Goal: Task Accomplishment & Management: Manage account settings

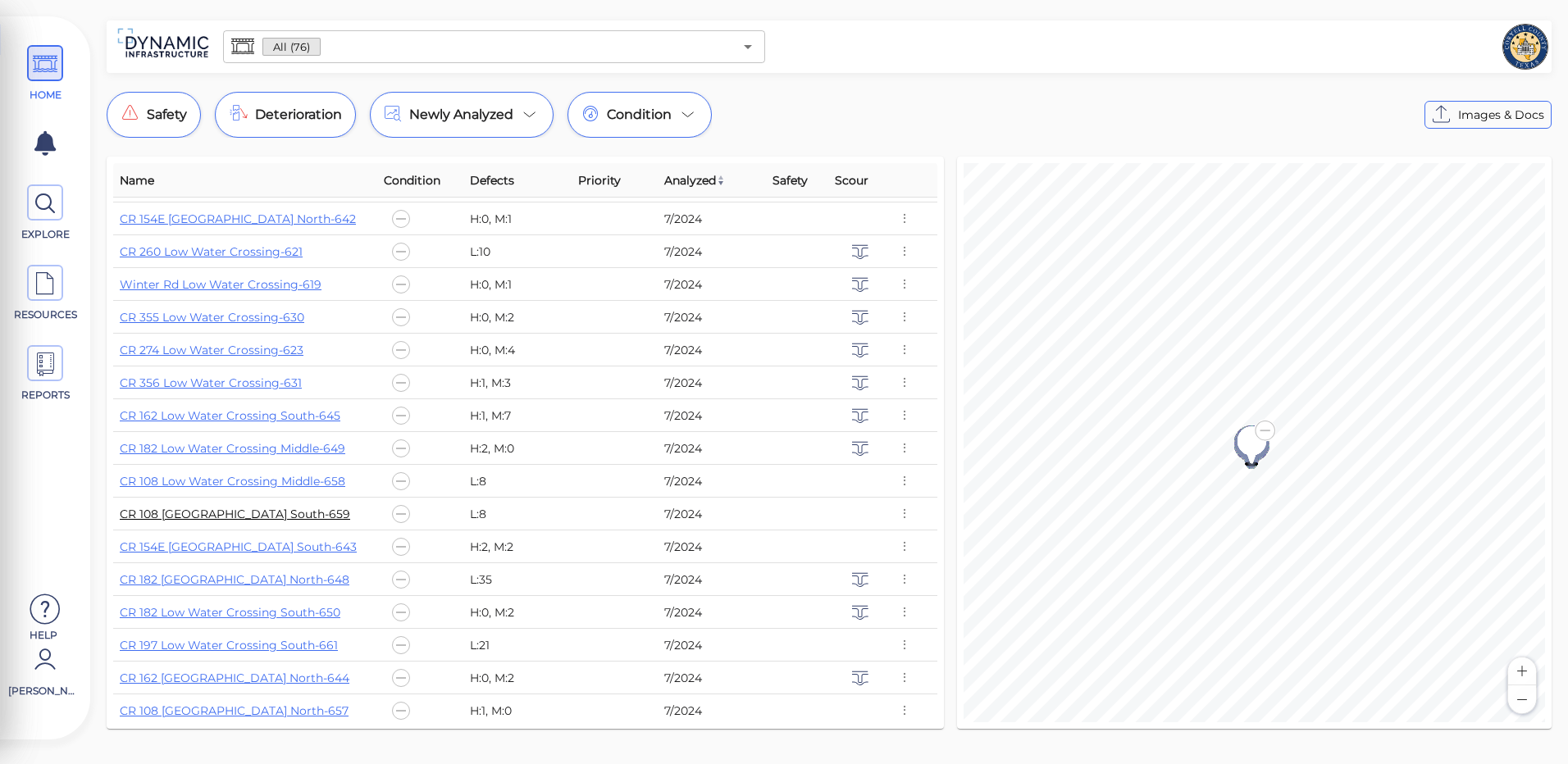
scroll to position [491, 0]
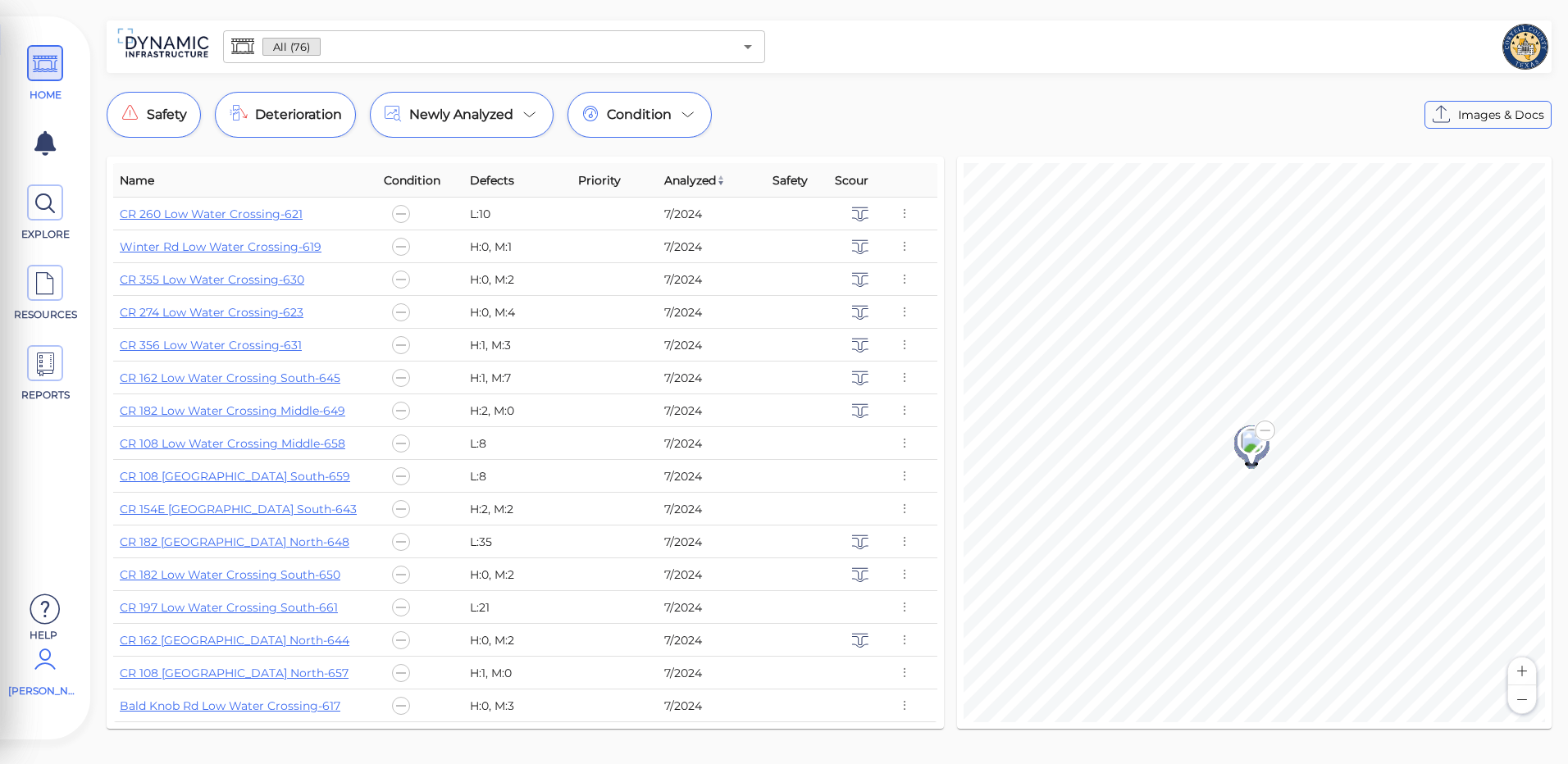
click at [38, 681] on icon at bounding box center [45, 659] width 33 height 49
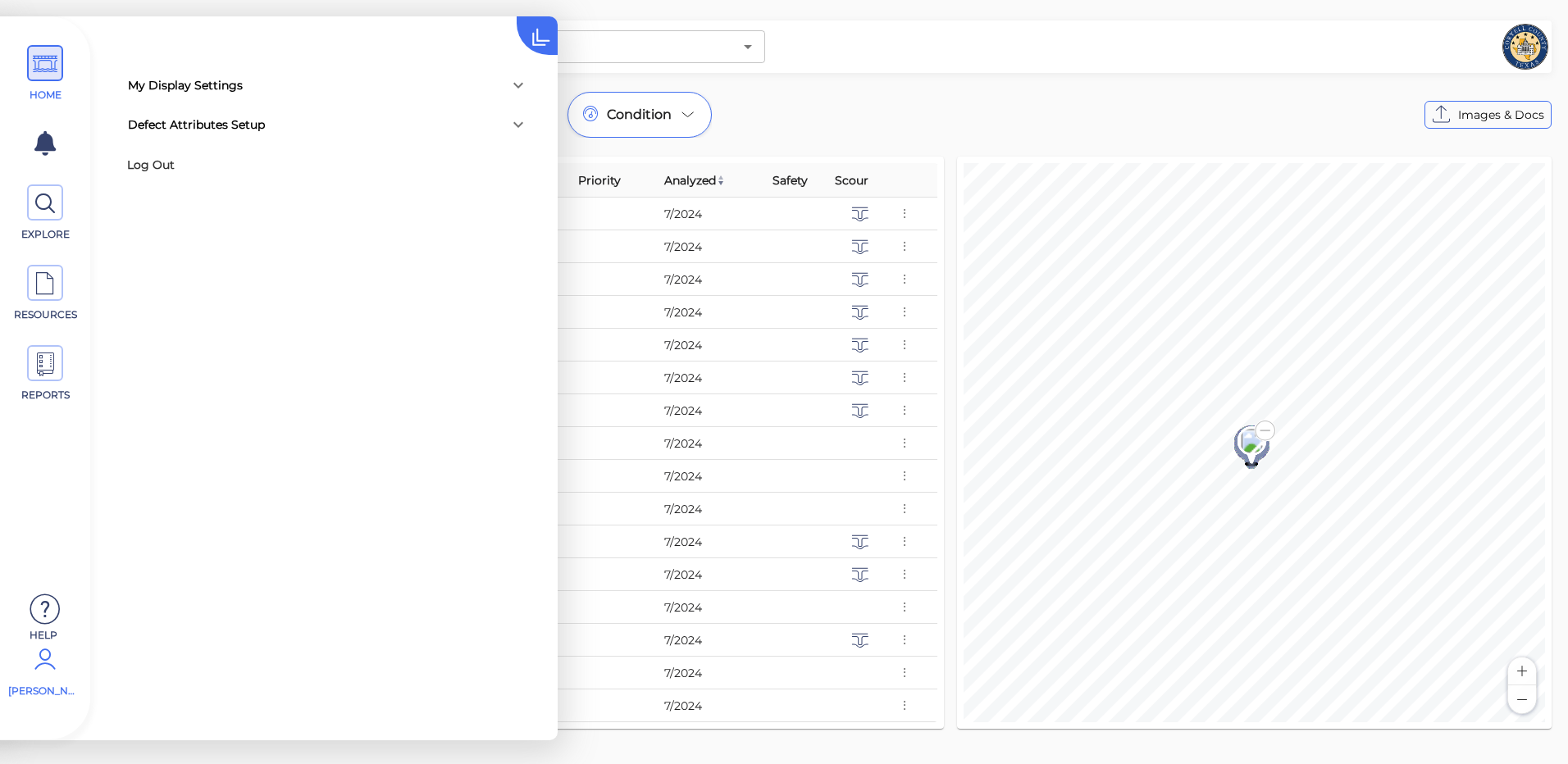
click at [519, 84] on icon at bounding box center [518, 85] width 20 height 20
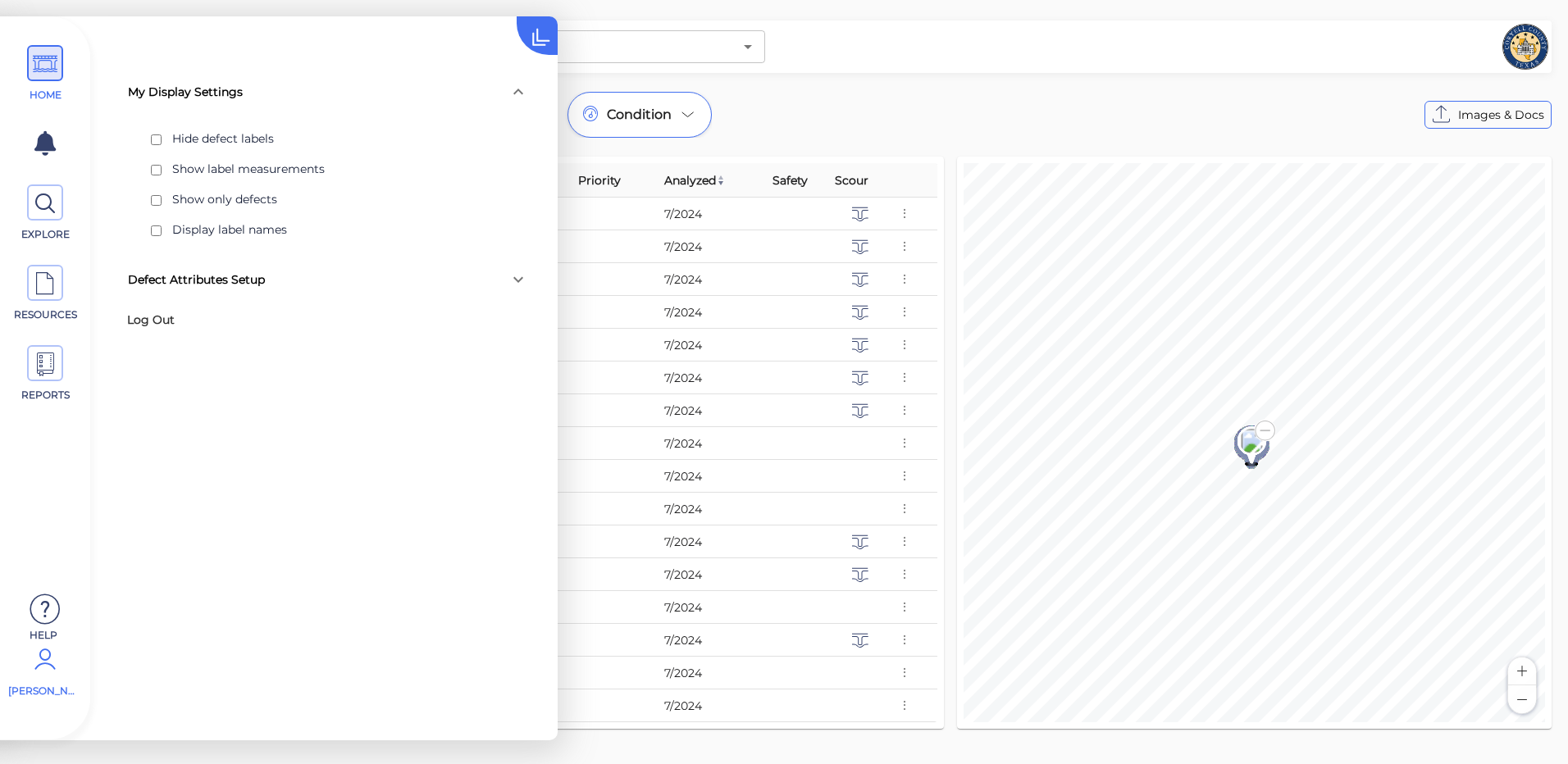
click at [519, 84] on icon at bounding box center [518, 92] width 20 height 20
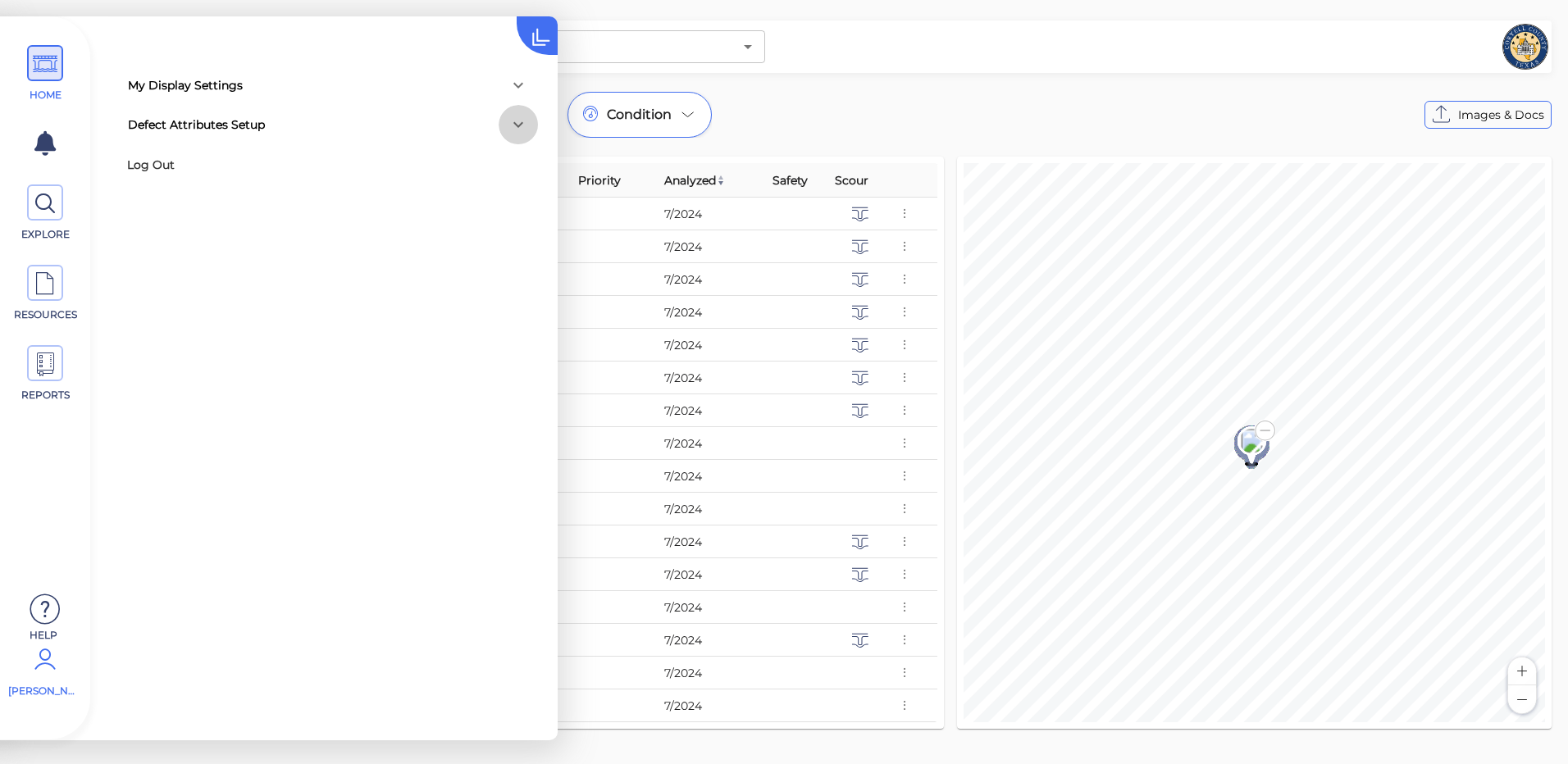
click at [518, 124] on icon at bounding box center [518, 124] width 20 height 20
click at [518, 124] on icon at bounding box center [518, 132] width 20 height 20
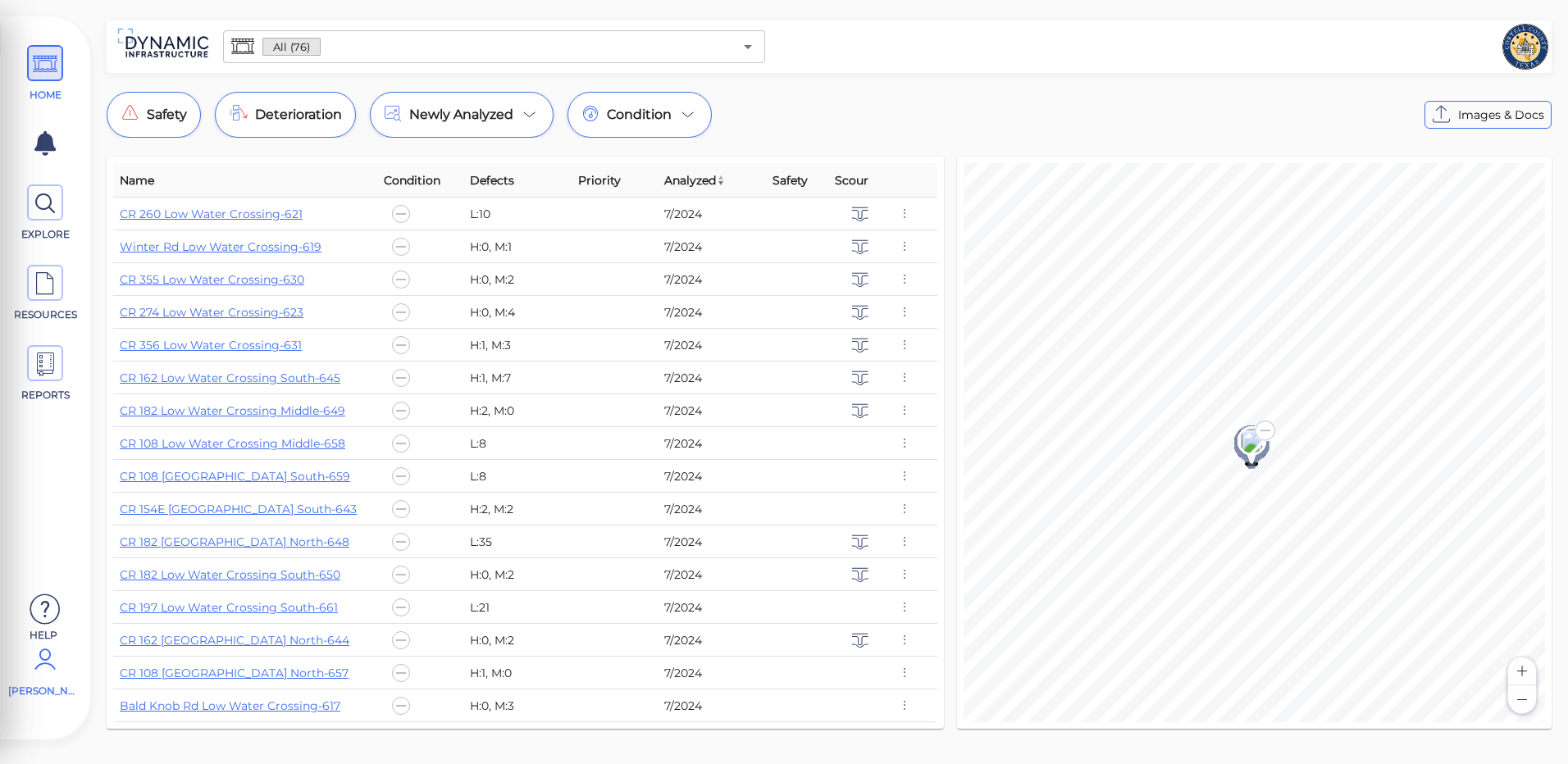
click at [1201, 96] on div "Safety Deterioration Newly Analyzed Condition Images & Docs" at bounding box center [828, 114] width 1444 height 46
click at [37, 684] on span "[PERSON_NAME]" at bounding box center [43, 690] width 70 height 15
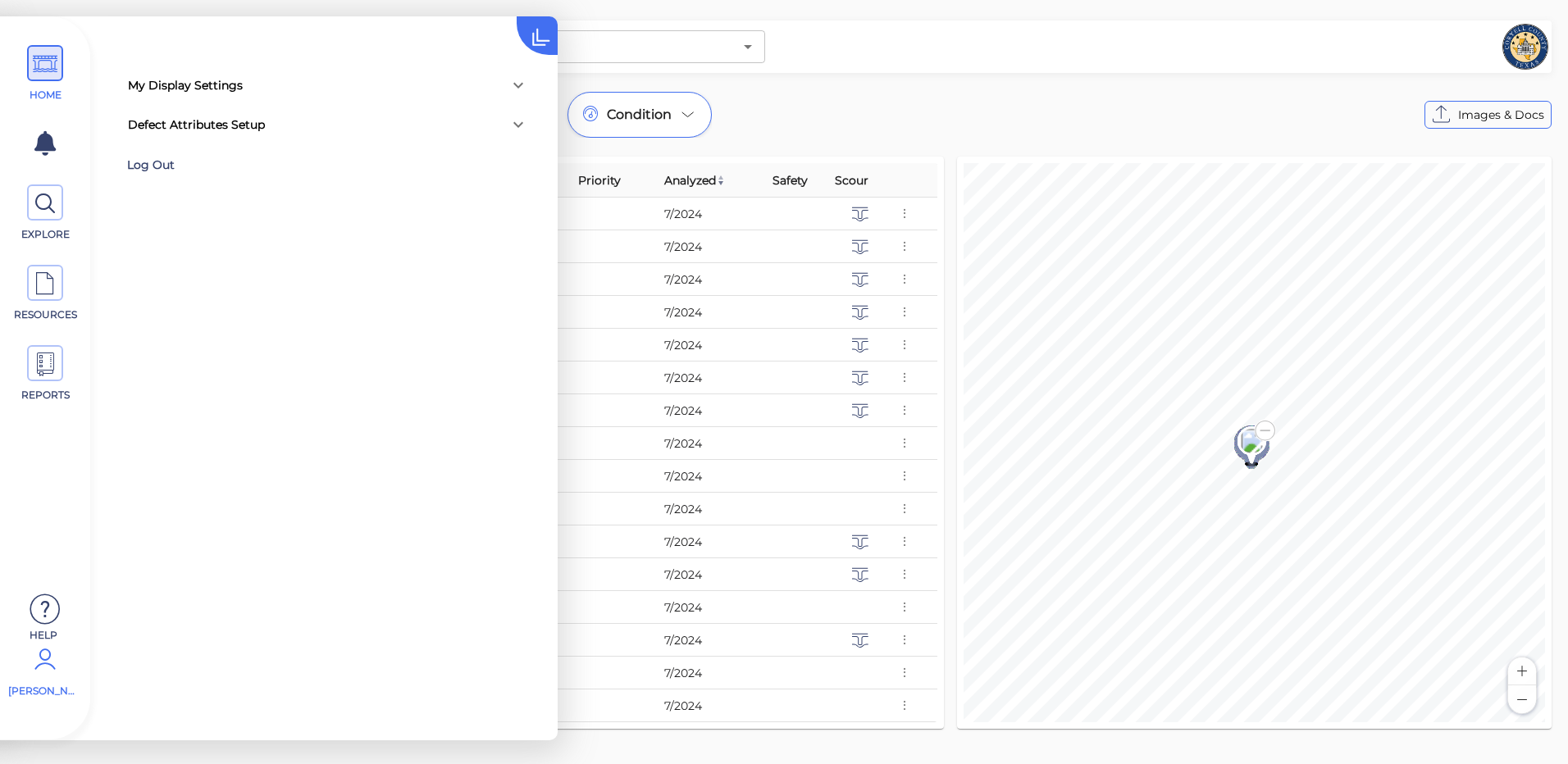
click at [146, 164] on div "Log Out" at bounding box center [234, 165] width 214 height 25
